Goal: Task Accomplishment & Management: Complete application form

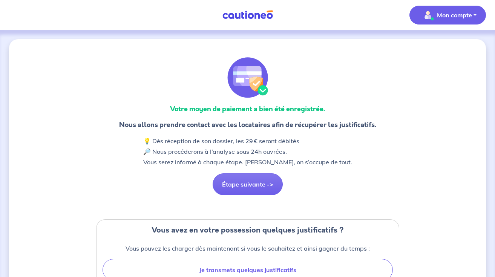
click at [446, 12] on p "Mon compte" at bounding box center [454, 15] width 35 height 9
click at [446, 46] on link "Mes informations" at bounding box center [440, 47] width 61 height 12
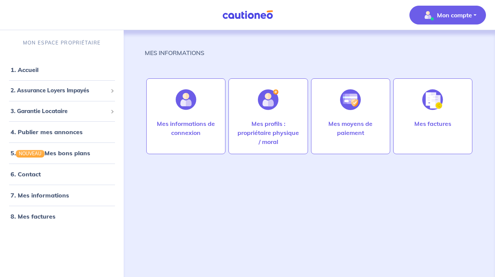
click at [443, 15] on p "Mon compte" at bounding box center [454, 15] width 35 height 9
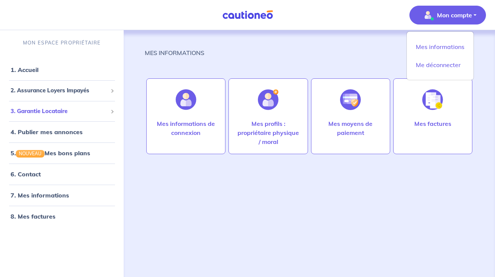
click at [49, 114] on span "3. Garantie Locataire" at bounding box center [59, 111] width 97 height 9
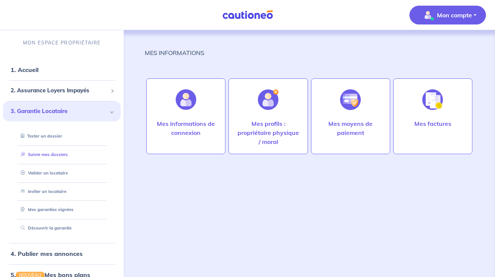
click at [58, 156] on link "Suivre mes dossiers" at bounding box center [43, 154] width 50 height 5
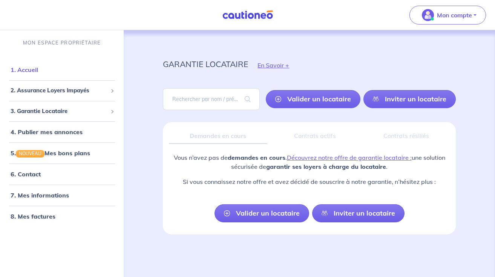
click at [32, 70] on link "1. Accueil" at bounding box center [25, 70] width 28 height 8
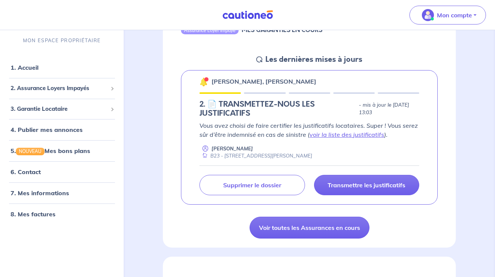
scroll to position [98, 0]
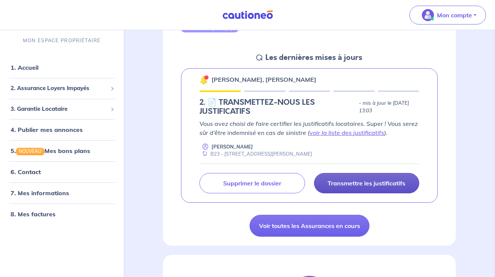
click at [372, 181] on p "Transmettre les justificatifs" at bounding box center [367, 184] width 78 height 8
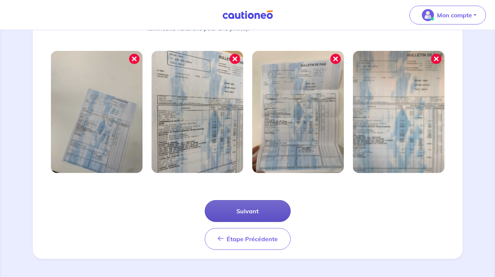
click at [267, 210] on button "Suivant" at bounding box center [248, 211] width 86 height 22
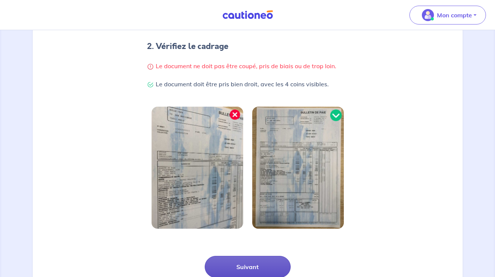
scroll to position [180, 0]
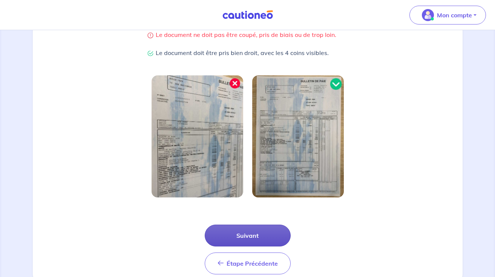
click at [256, 234] on button "Suivant" at bounding box center [248, 236] width 86 height 22
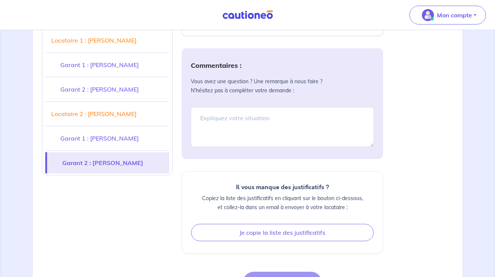
scroll to position [2921, 0]
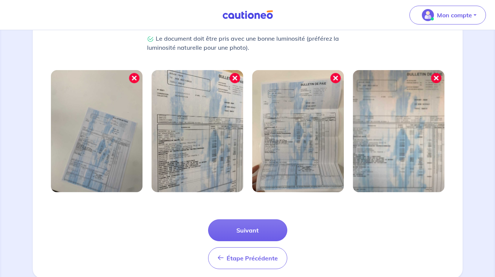
scroll to position [240, 0]
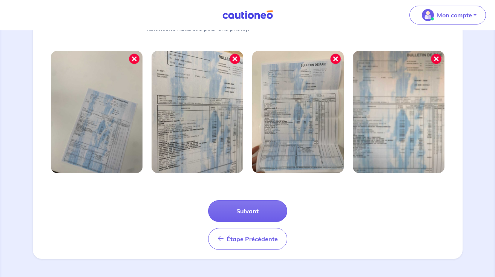
click at [270, 255] on div "1 2 3 Justificatifs locataire Informations paiement Confirmation d'envoi Commen…" at bounding box center [248, 29] width 430 height 460
click at [260, 244] on button "Étape Précédente Précédent" at bounding box center [247, 239] width 79 height 22
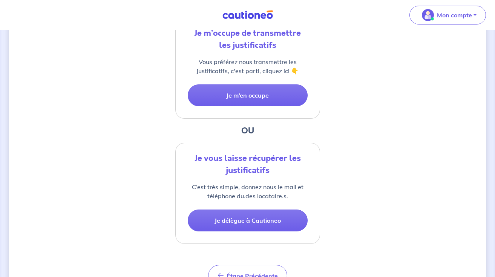
scroll to position [195, 0]
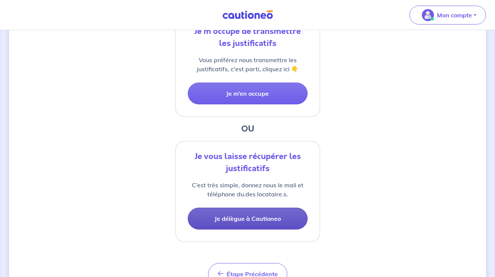
click at [259, 223] on button "Je délègue à Cautioneo" at bounding box center [248, 219] width 120 height 22
select select "FR"
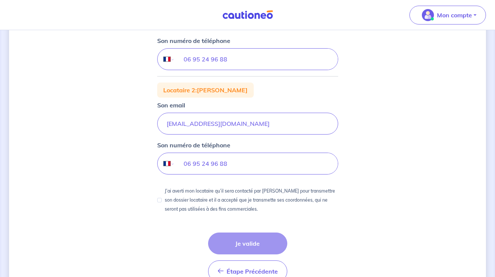
scroll to position [209, 0]
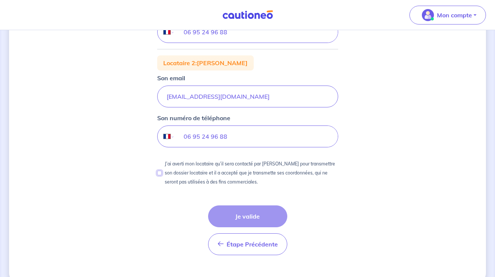
click at [160, 173] on input "J’ai averti mon locataire qu’il sera contacté par Cautioneo pour transmettre so…" at bounding box center [159, 173] width 5 height 5
checkbox input "true"
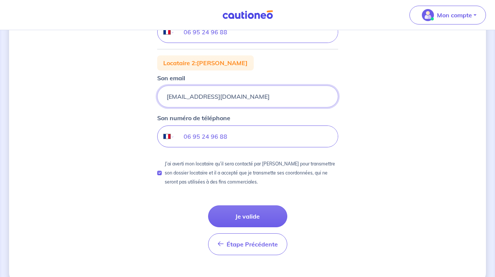
drag, startPoint x: 243, startPoint y: 97, endPoint x: 137, endPoint y: 103, distance: 106.1
click at [137, 103] on div "1 2 3 Justificatifs locataire Informations paiement Confirmation d'envoi Nous n…" at bounding box center [247, 56] width 477 height 452
drag, startPoint x: 242, startPoint y: 98, endPoint x: 160, endPoint y: 91, distance: 81.8
click at [160, 91] on input "elo.bardo@gmail.com" at bounding box center [247, 97] width 181 height 22
drag, startPoint x: 230, startPoint y: 138, endPoint x: 152, endPoint y: 127, distance: 78.5
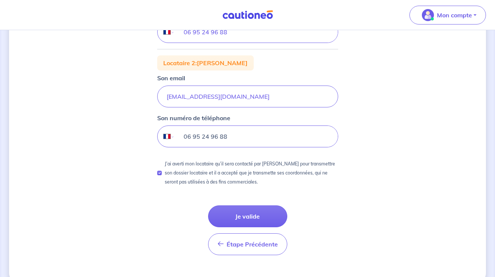
click at [152, 127] on div "1 2 3 Justificatifs locataire Informations paiement Confirmation d'envoi Nous n…" at bounding box center [247, 56] width 477 height 452
type input "06 25 55 51 83"
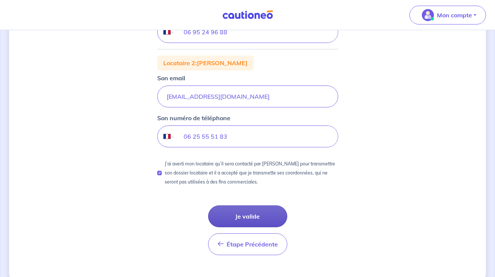
click at [250, 211] on button "Je valide" at bounding box center [247, 217] width 79 height 22
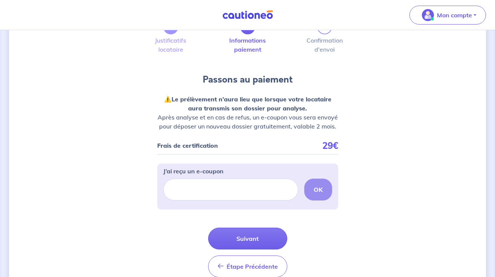
scroll to position [81, 0]
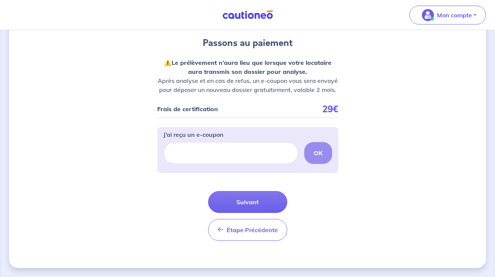
click at [252, 201] on button "Suivant" at bounding box center [247, 202] width 79 height 22
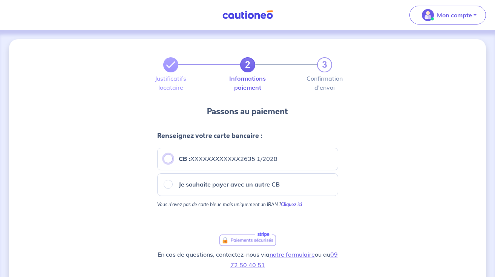
click at [166, 160] on input "CB : XXXXXXXXXXXX2635 1/2028" at bounding box center [168, 158] width 9 height 9
radio input "true"
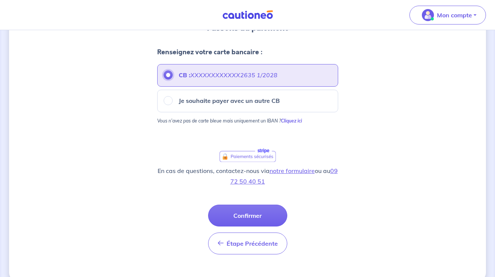
scroll to position [97, 0]
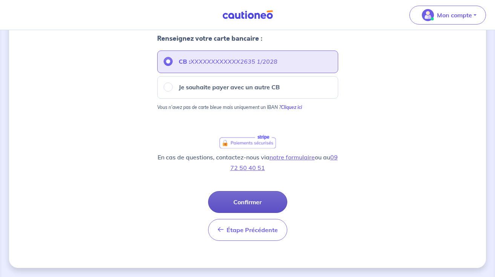
click at [233, 198] on button "Confirmer" at bounding box center [247, 202] width 79 height 22
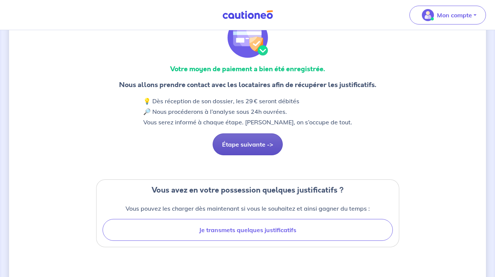
scroll to position [41, 0]
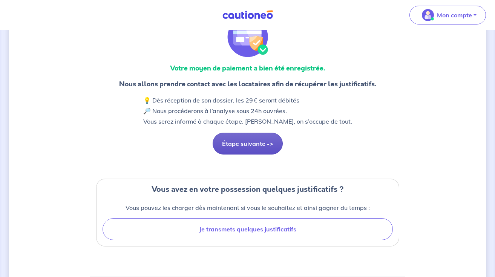
click at [251, 141] on button "Étape suivante ->" at bounding box center [248, 144] width 70 height 22
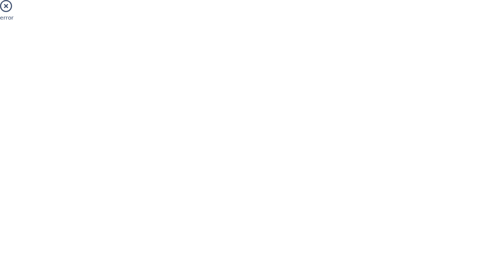
click at [10, 7] on icon at bounding box center [6, 6] width 12 height 12
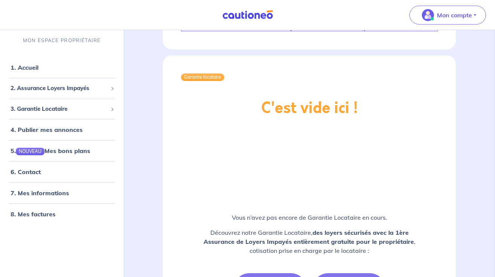
scroll to position [981, 0]
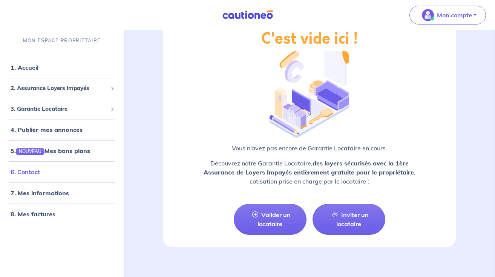
click at [40, 176] on link "6. Contact" at bounding box center [25, 172] width 29 height 8
